Goal: Task Accomplishment & Management: Manage account settings

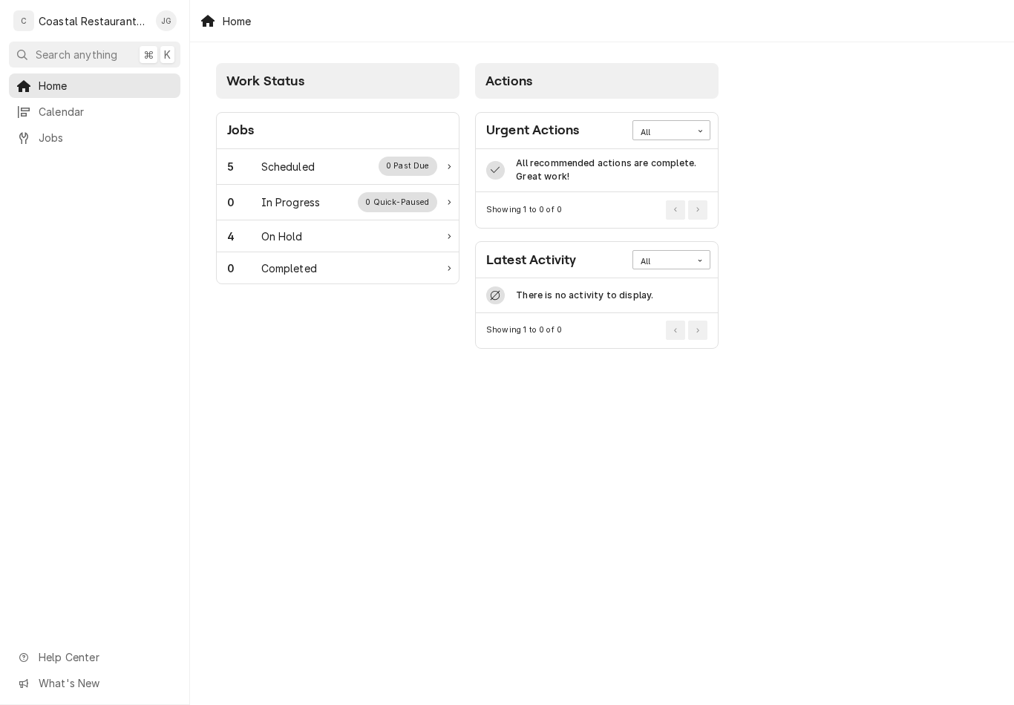
click at [327, 164] on div "5 Scheduled 0 Past Due" at bounding box center [332, 166] width 210 height 19
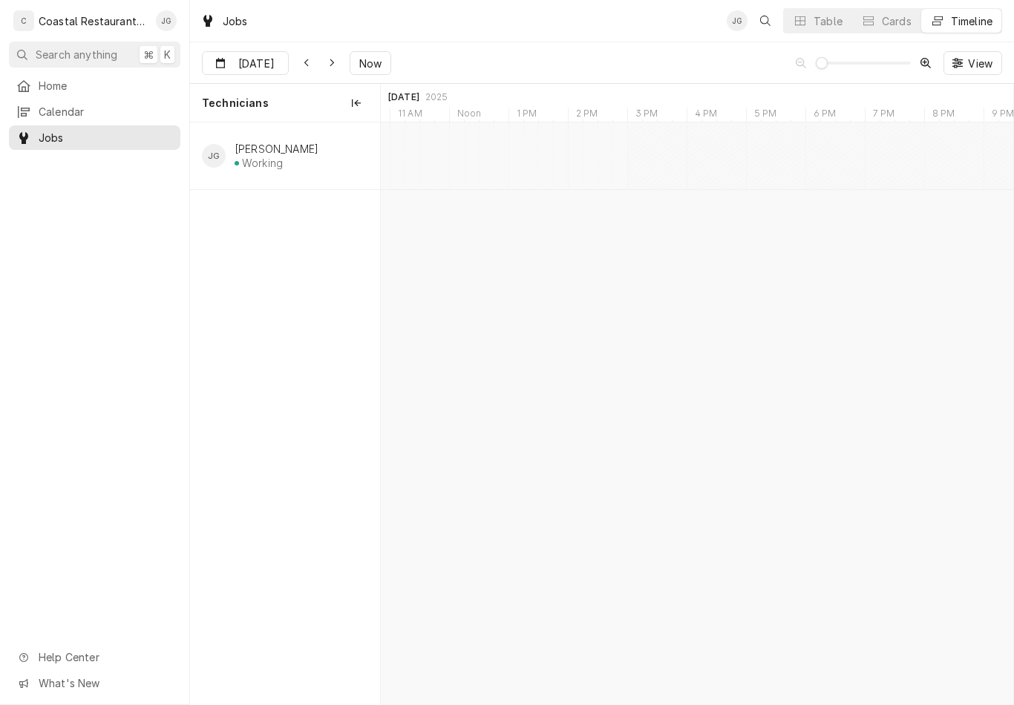
click at [368, 52] on button "Now" at bounding box center [371, 63] width 42 height 24
type input "Aug 18"
click at [660, 165] on div "Kettle Repair Sodel Concepts | Rehoboth Beach, 19971" at bounding box center [655, 165] width 100 height 33
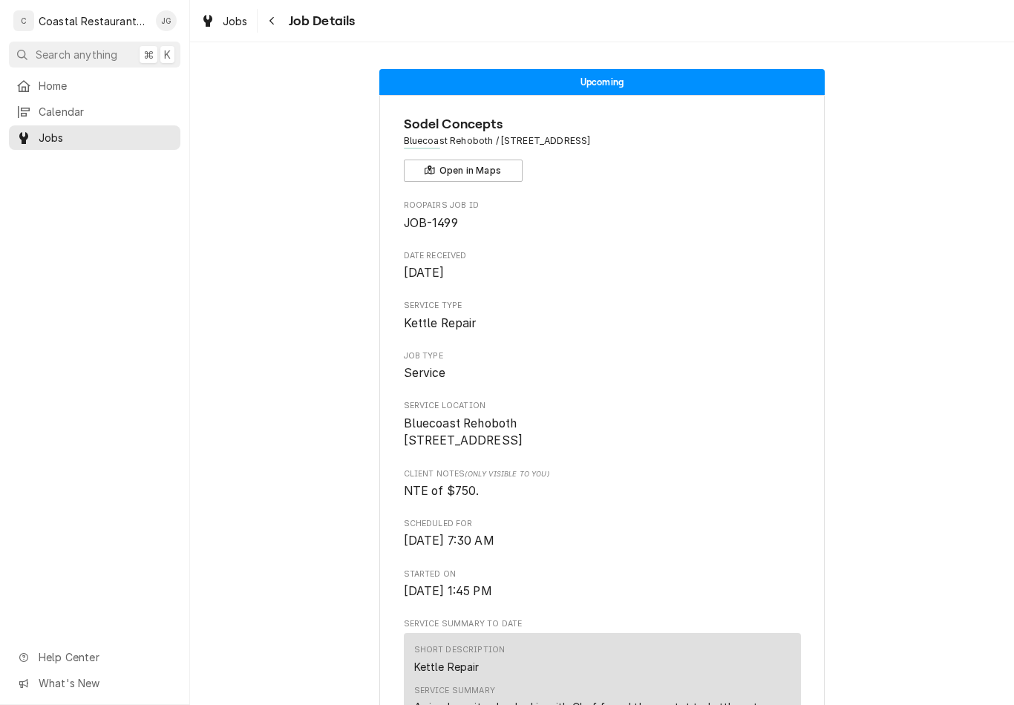
click at [77, 88] on span "Home" at bounding box center [106, 86] width 134 height 16
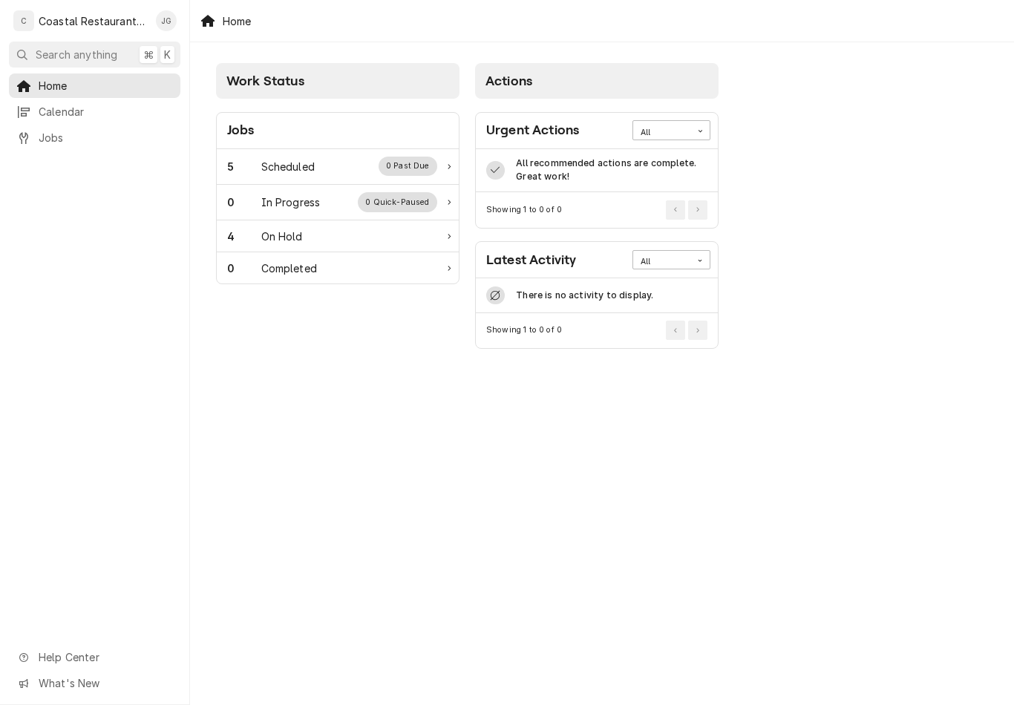
click at [363, 170] on div "5 Scheduled 0 Past Due" at bounding box center [332, 166] width 210 height 19
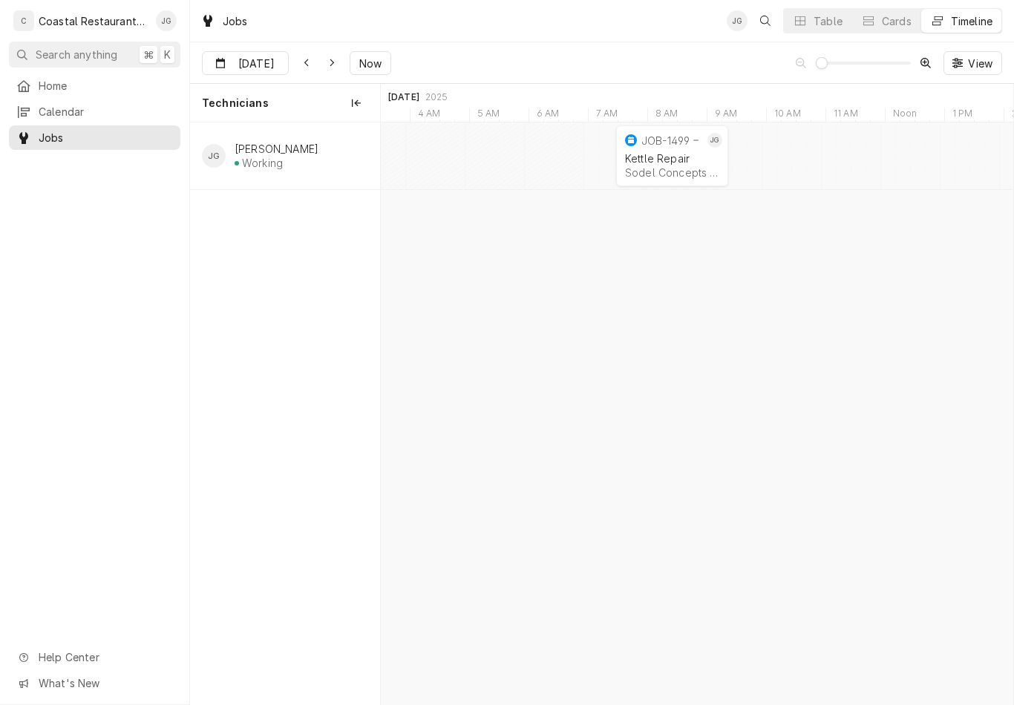
scroll to position [0, 12594]
type input "Aug 20"
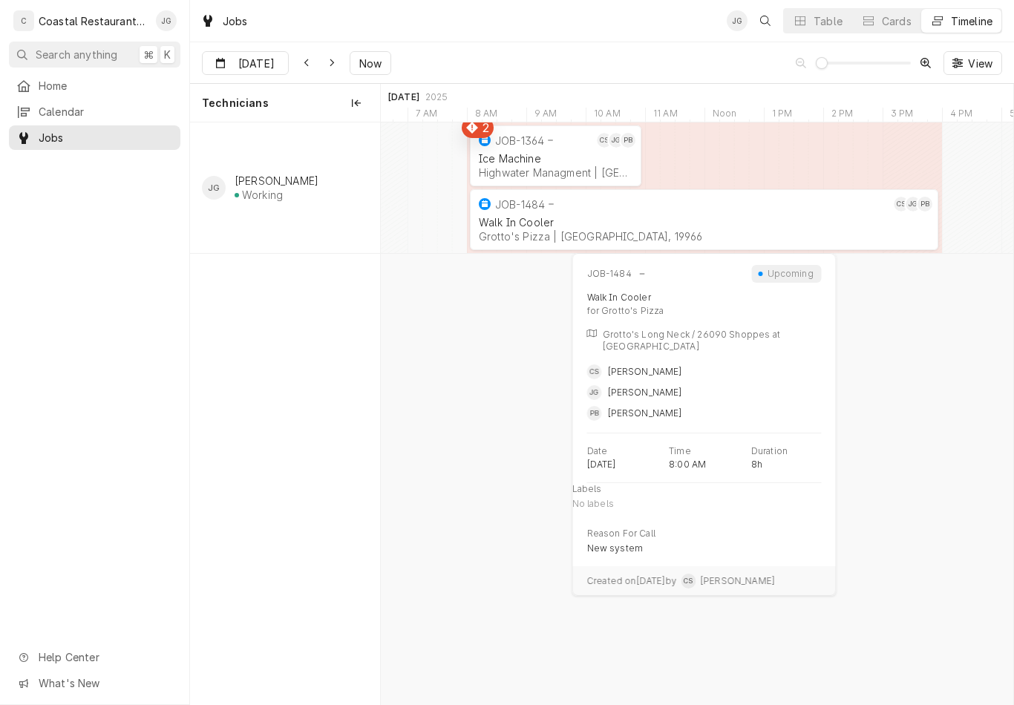
click at [617, 226] on div "Walk In Cooler" at bounding box center [704, 222] width 450 height 13
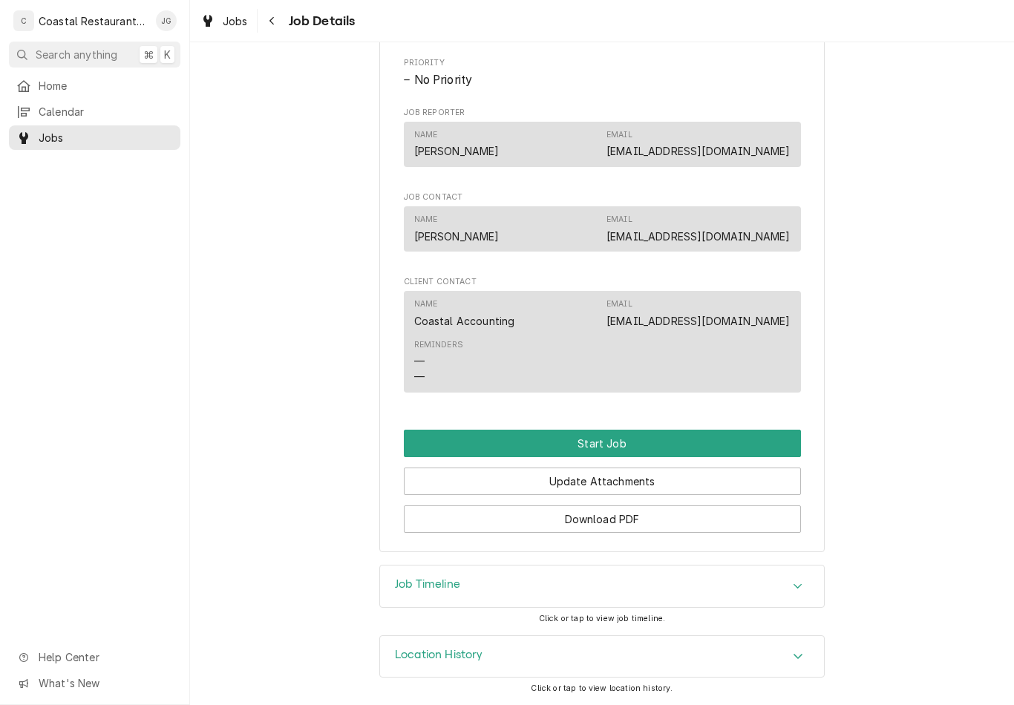
scroll to position [830, 0]
